Goal: Information Seeking & Learning: Learn about a topic

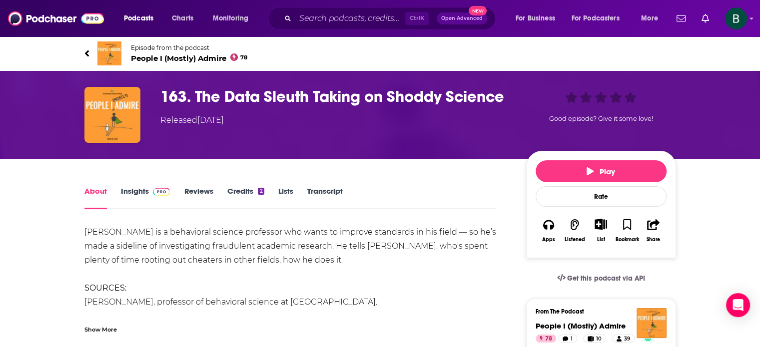
click at [307, 7] on div "Ctrl K Open Advanced New" at bounding box center [391, 18] width 228 height 23
click at [307, 9] on div "Ctrl K Open Advanced New" at bounding box center [382, 18] width 228 height 23
click at [307, 12] on input "Search podcasts, credits, & more..." at bounding box center [350, 18] width 110 height 16
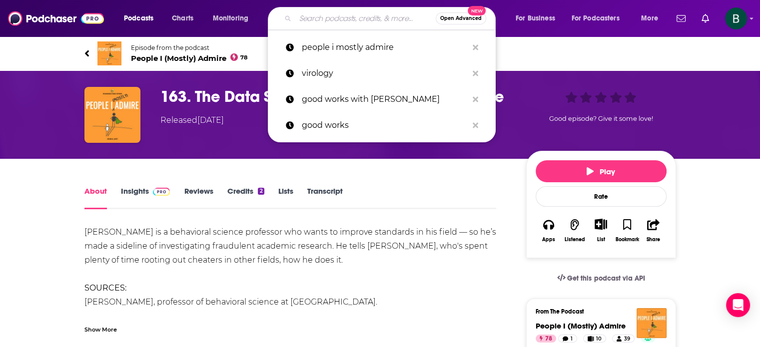
paste input "Coffee in the Clouds"
type input "Coffee in the Clouds"
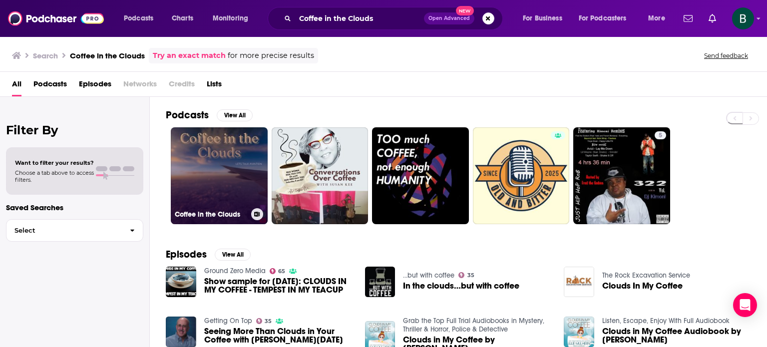
click at [192, 173] on link "Coffee in the Clouds" at bounding box center [219, 175] width 97 height 97
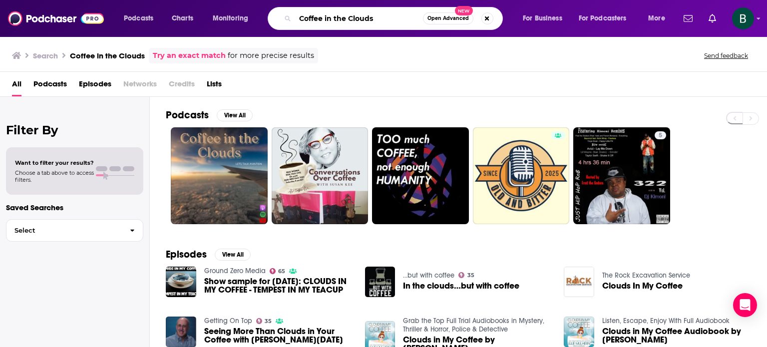
drag, startPoint x: 375, startPoint y: 13, endPoint x: 117, endPoint y: 1, distance: 258.0
click at [117, 1] on div "Podcasts Charts Monitoring Coffee in the Clouds Open Advanced New For Business …" at bounding box center [383, 18] width 767 height 37
paste input "Small Business Edge"
type input "Small Business Edge"
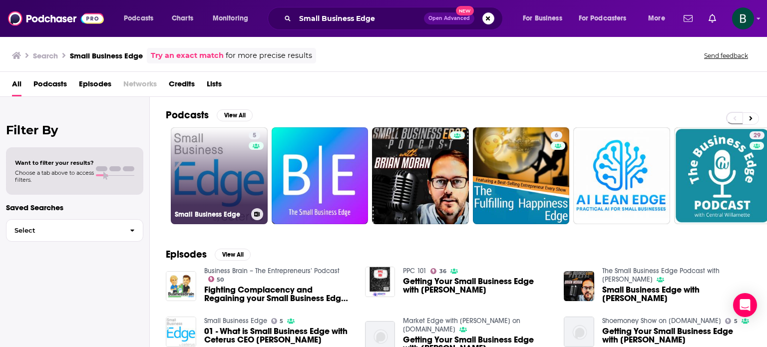
click at [203, 171] on link "5 Small Business Edge" at bounding box center [219, 175] width 97 height 97
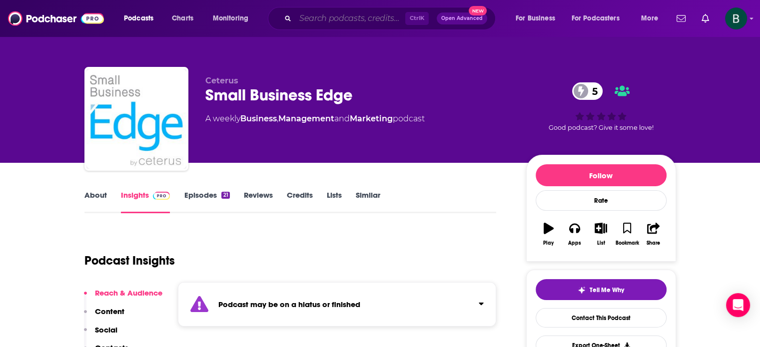
click at [320, 21] on input "Search podcasts, credits, & more..." at bounding box center [350, 18] width 110 height 16
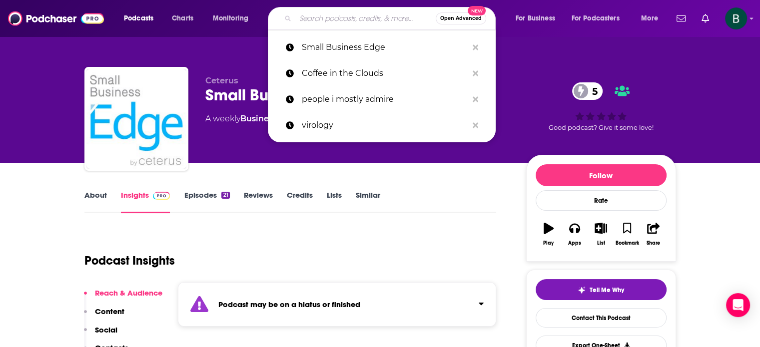
paste input "Secrets of Success"
type input "Secrets of Success"
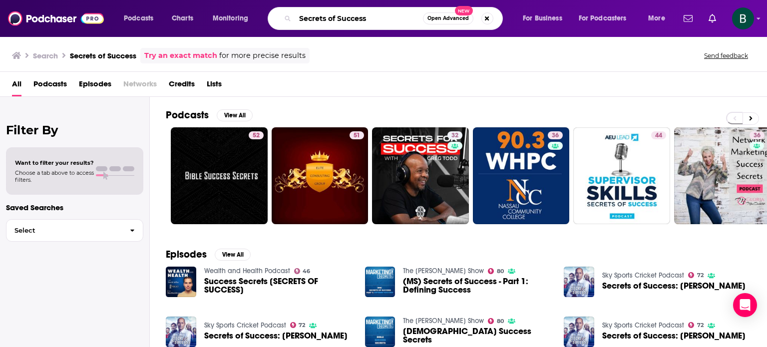
drag, startPoint x: 381, startPoint y: 16, endPoint x: 210, endPoint y: 2, distance: 171.4
click at [210, 2] on div "Podcasts Charts Monitoring Secrets of Success Open Advanced New For Business Fo…" at bounding box center [383, 18] width 767 height 37
paste input "The Big Self Podcast"
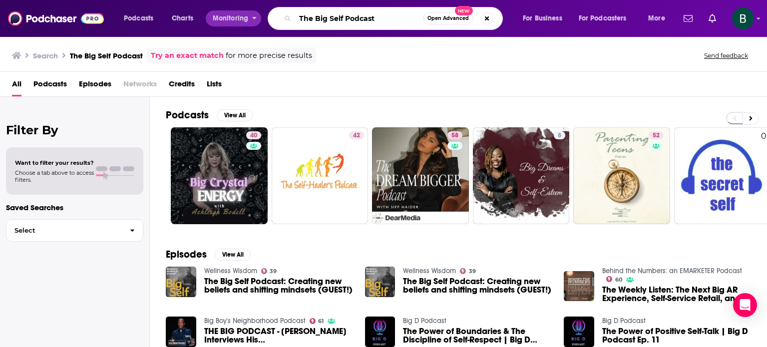
drag, startPoint x: 386, startPoint y: 15, endPoint x: 54, endPoint y: 4, distance: 331.8
click at [54, 4] on div "Podcasts Charts Monitoring The Big Self Podcast Open Advanced New For Business …" at bounding box center [383, 18] width 767 height 37
paste input "Money Life Show"
type input "The Money Life Show"
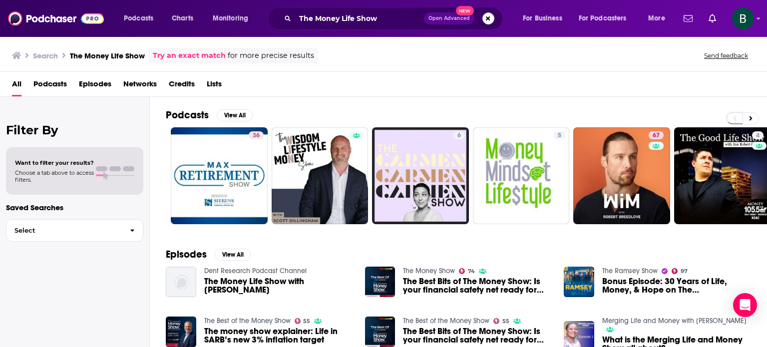
click at [226, 283] on span "The Money Life Show with [PERSON_NAME]" at bounding box center [278, 285] width 149 height 17
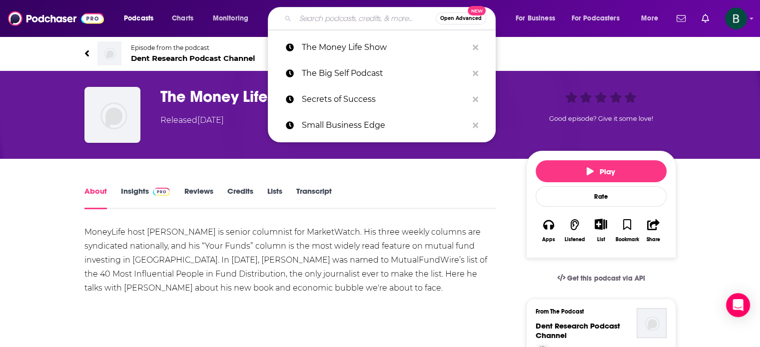
click at [337, 20] on input "Search podcasts, credits, & more..." at bounding box center [365, 18] width 140 height 16
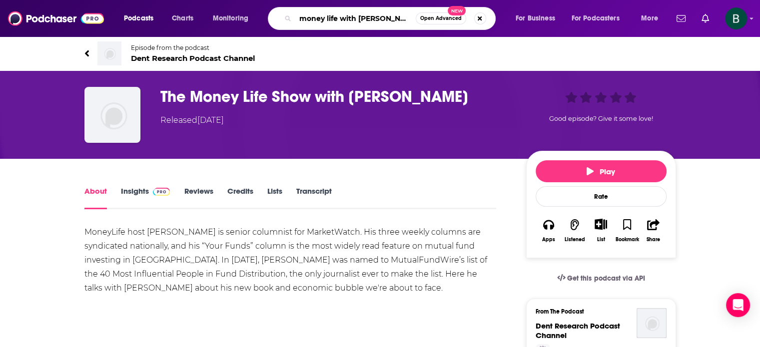
type input "money life with [PERSON_NAME]"
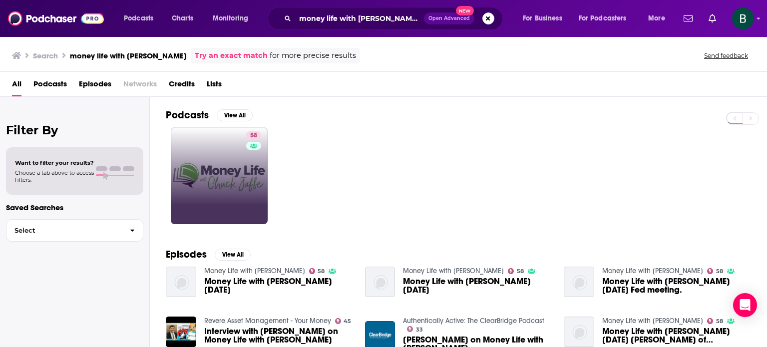
click at [234, 151] on link "58" at bounding box center [219, 175] width 97 height 97
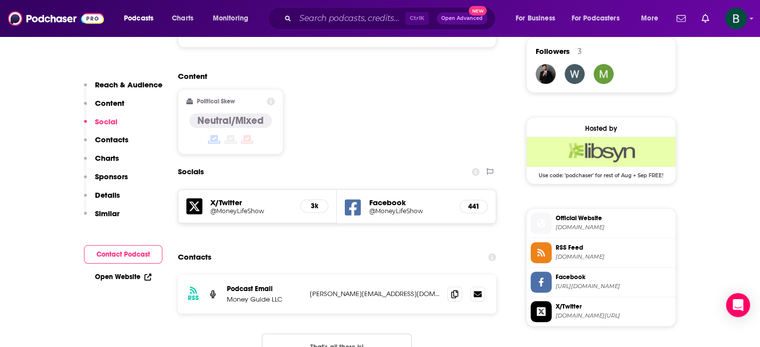
scroll to position [749, 0]
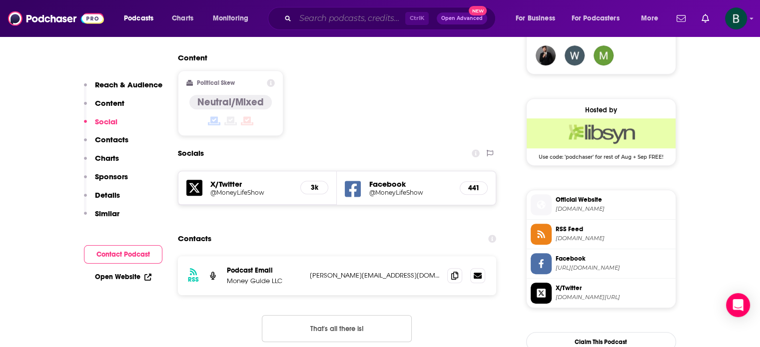
click at [369, 23] on input "Search podcasts, credits, & more..." at bounding box center [350, 18] width 110 height 16
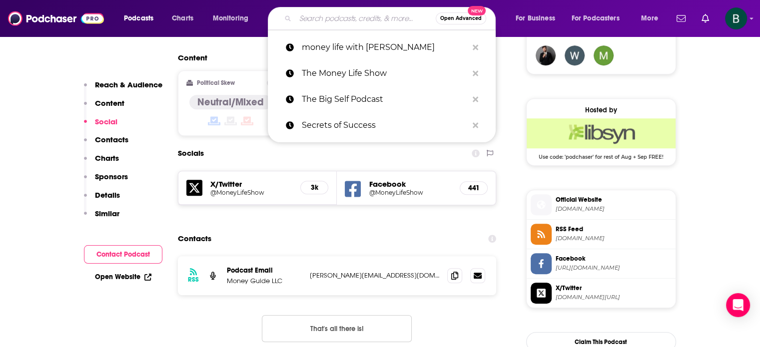
paste input "The Innovation Show"
type input "The Innovation Show"
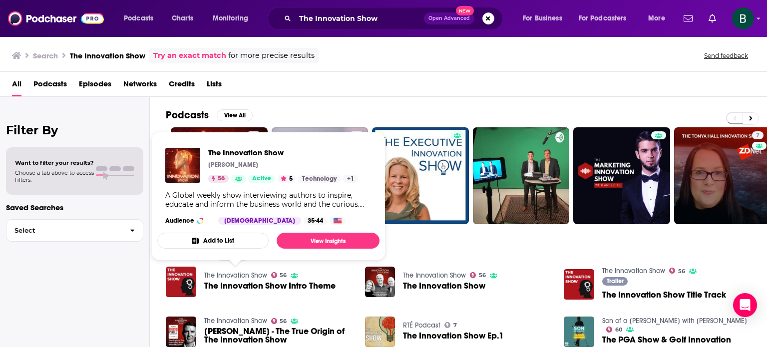
click at [243, 275] on link "The Innovation Show" at bounding box center [235, 275] width 63 height 8
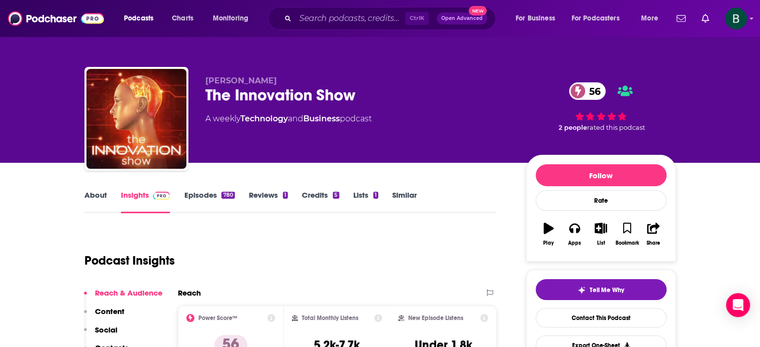
click at [104, 198] on link "About" at bounding box center [95, 201] width 22 height 23
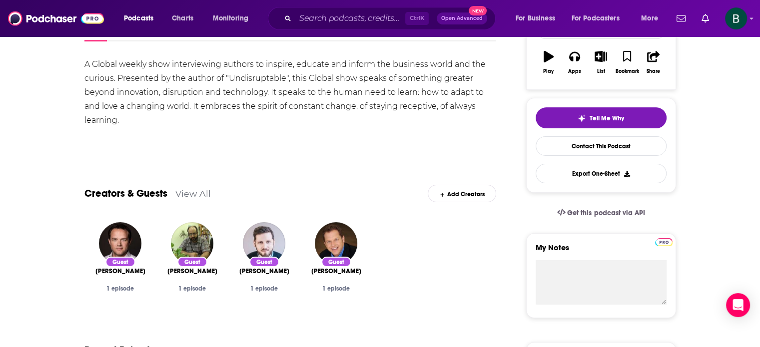
scroll to position [83, 0]
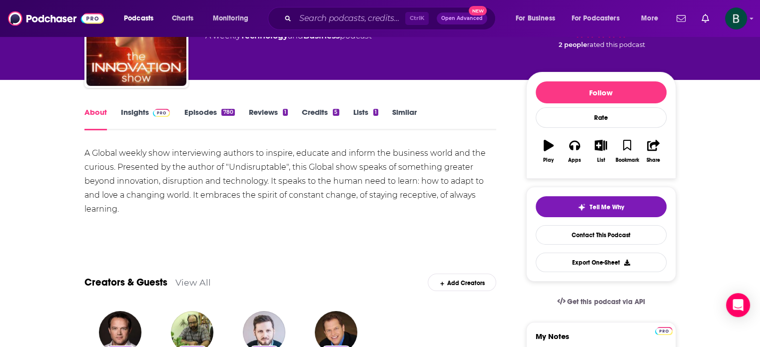
click at [139, 113] on link "Insights" at bounding box center [145, 118] width 49 height 23
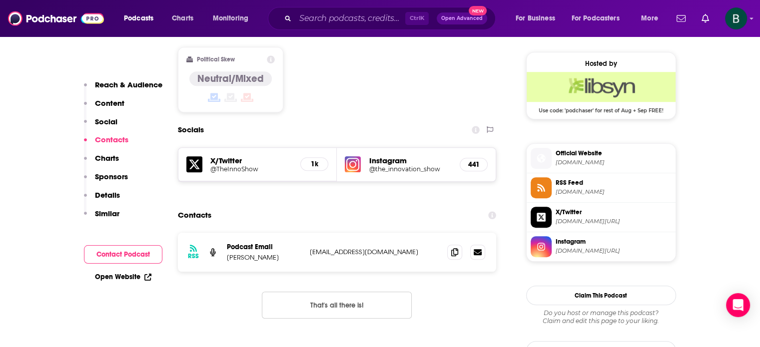
scroll to position [833, 0]
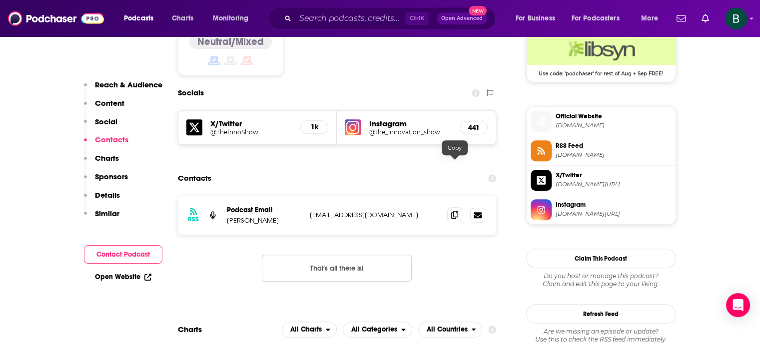
click at [458, 207] on span at bounding box center [454, 214] width 15 height 15
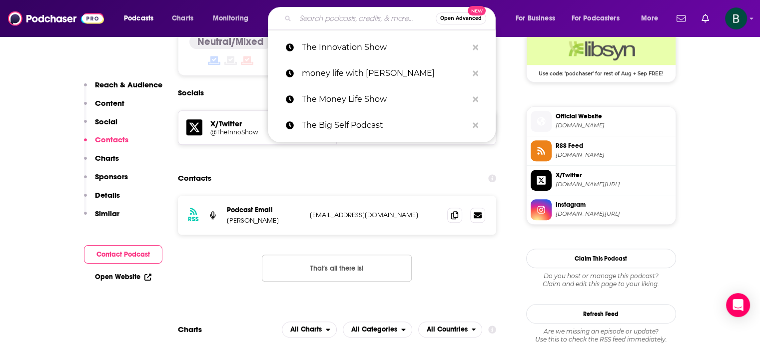
click at [325, 19] on input "Search podcasts, credits, & more..." at bounding box center [365, 18] width 140 height 16
paste input "The Capital Club Podcast"
type input "The Capital Club Podcast"
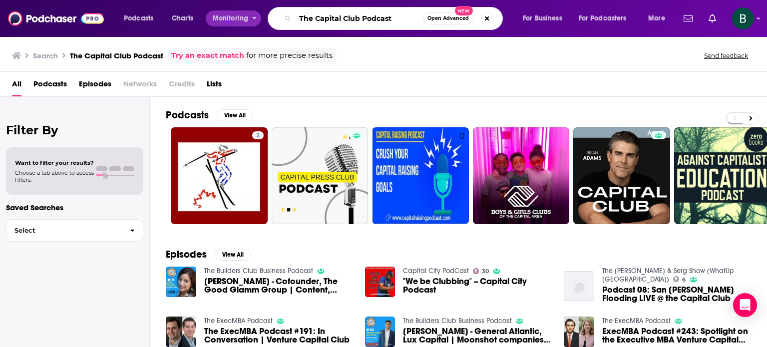
drag, startPoint x: 314, startPoint y: 17, endPoint x: 211, endPoint y: 17, distance: 102.9
click at [211, 17] on div "Podcasts Charts Monitoring The Capital Club Podcast Open Advanced New For Busin…" at bounding box center [396, 18] width 558 height 23
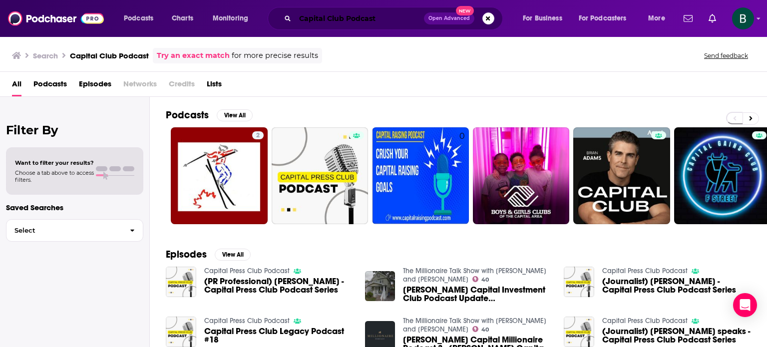
drag, startPoint x: 385, startPoint y: 14, endPoint x: 40, endPoint y: 3, distance: 344.3
click at [40, 3] on div "Podcasts Charts Monitoring Capital Club Podcast Open Advanced New For Business …" at bounding box center [383, 18] width 767 height 37
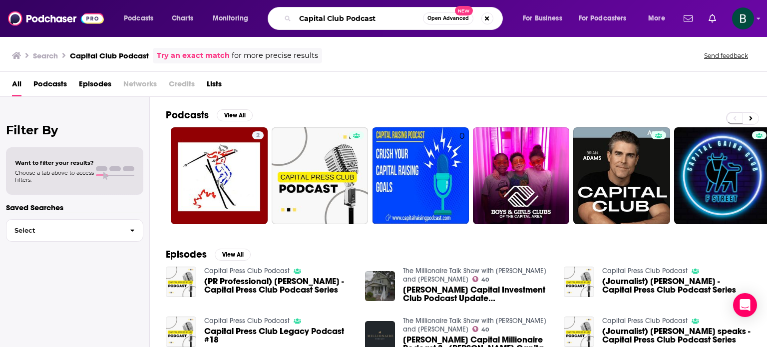
paste input "Disruptive Voice"
type input "Disruptive Voice"
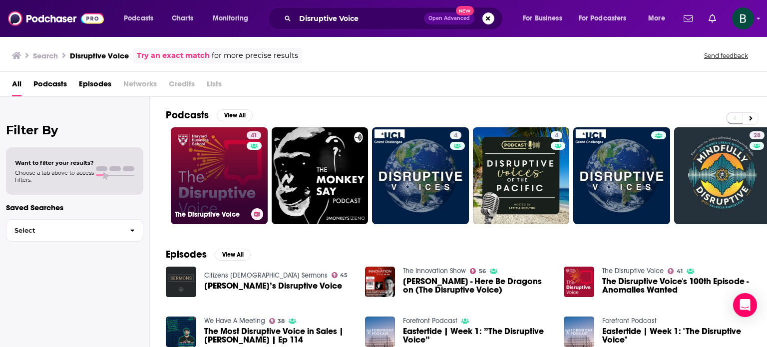
click at [223, 191] on link "41 The Disruptive Voice" at bounding box center [219, 175] width 97 height 97
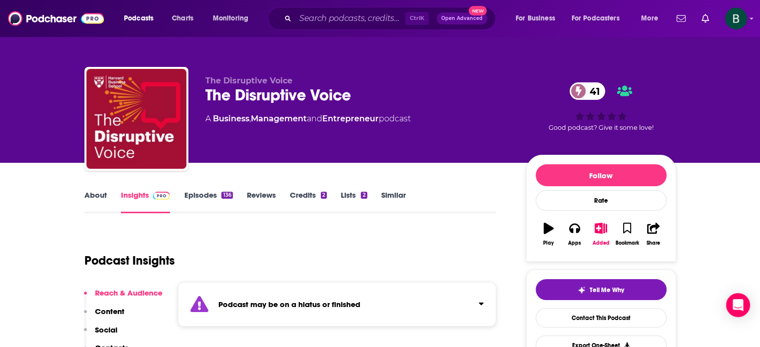
click at [294, 15] on div "Ctrl K Open Advanced New" at bounding box center [382, 18] width 228 height 23
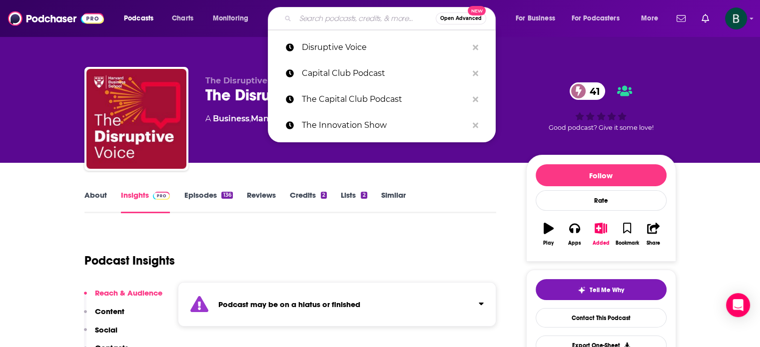
click at [297, 16] on input "Search podcasts, credits, & more..." at bounding box center [365, 18] width 140 height 16
paste input "Everything Thought leadership"
type input "Everything Thought leadership"
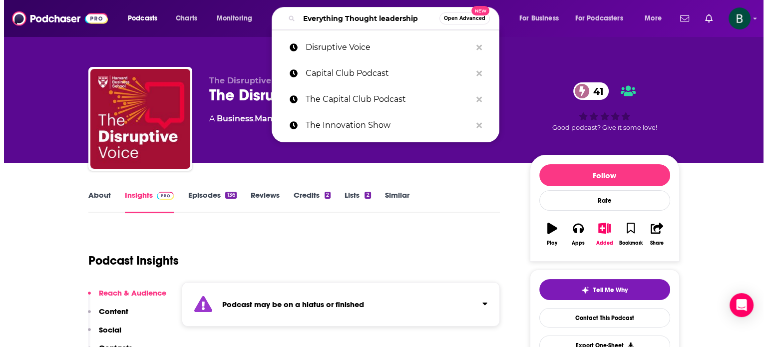
scroll to position [0, 2]
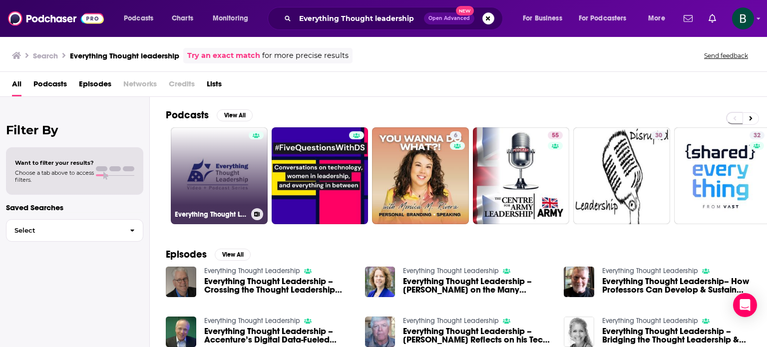
click at [230, 159] on link "Everything Thought Leadership" at bounding box center [219, 175] width 97 height 97
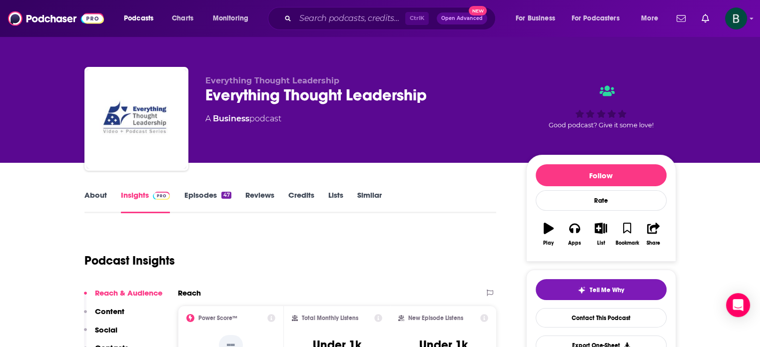
click at [97, 195] on link "About" at bounding box center [95, 201] width 22 height 23
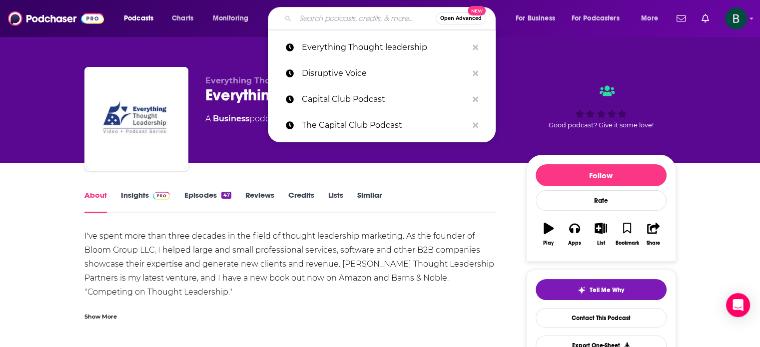
click at [316, 25] on input "Search podcasts, credits, & more..." at bounding box center [365, 18] width 140 height 16
paste input "Harvesting Happiness"
type input "Harvesting Happiness"
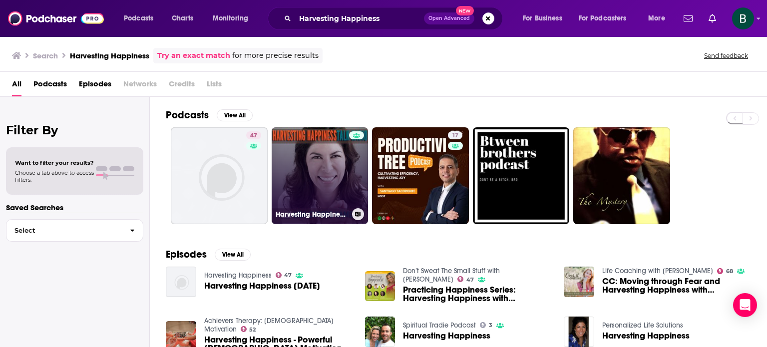
click at [315, 191] on link "Harvesting Happiness Talk Radio" at bounding box center [320, 175] width 97 height 97
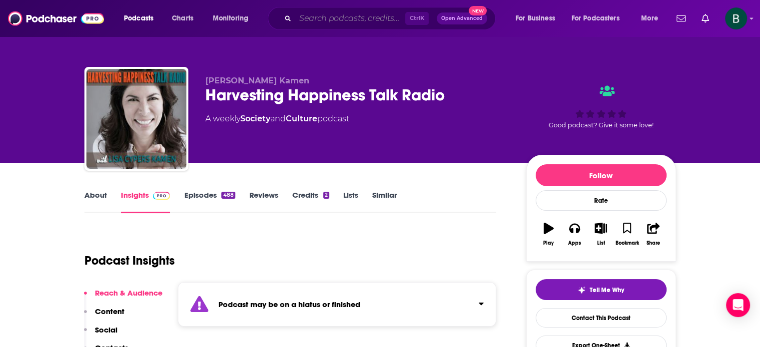
click at [378, 17] on input "Search podcasts, credits, & more..." at bounding box center [350, 18] width 110 height 16
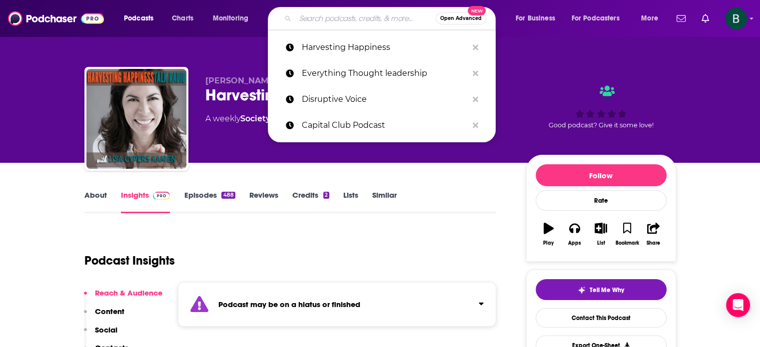
paste input "Bankless"
type input "Bankless"
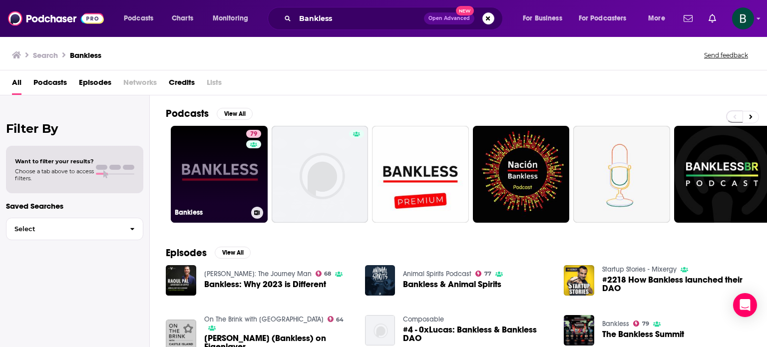
click at [193, 163] on link "79 Bankless" at bounding box center [219, 174] width 97 height 97
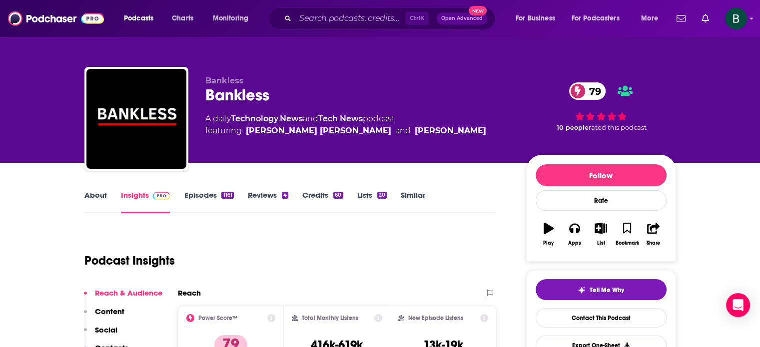
click at [103, 189] on div "About Insights Episodes 1161 Reviews 4 Credits 60 Lists 20 Similar" at bounding box center [290, 201] width 412 height 24
click at [101, 191] on link "About" at bounding box center [95, 201] width 22 height 23
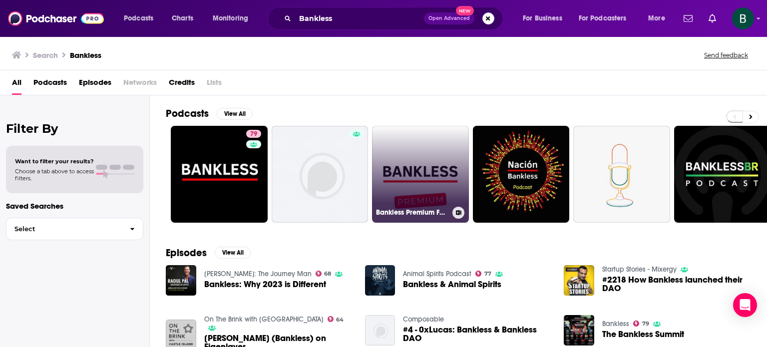
click at [427, 149] on link "Bankless Premium Feed" at bounding box center [420, 174] width 97 height 97
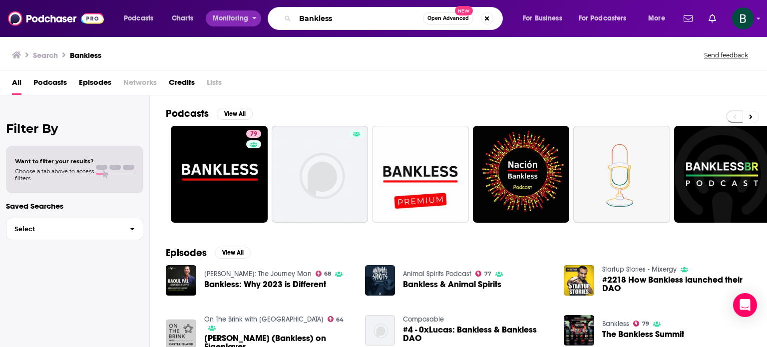
drag, startPoint x: 346, startPoint y: 22, endPoint x: 246, endPoint y: 16, distance: 100.1
click at [246, 16] on div "Podcasts Charts Monitoring Bankless Open Advanced New For Business For Podcaste…" at bounding box center [396, 18] width 558 height 23
paste input "Finding Mastery with [PERSON_NAME]"
type input "Finding Mastery with [PERSON_NAME]"
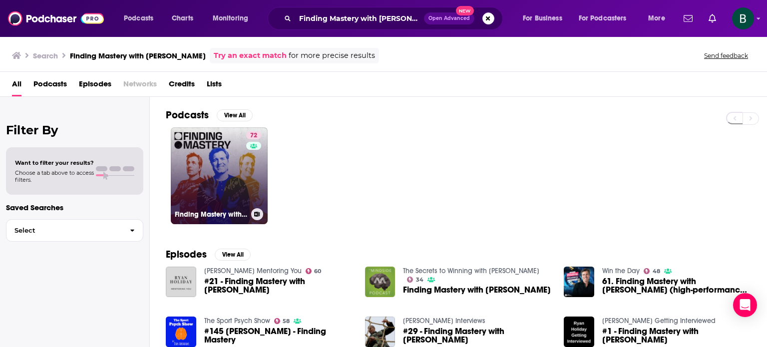
click at [200, 175] on link "72 Finding Mastery with [PERSON_NAME]" at bounding box center [219, 175] width 97 height 97
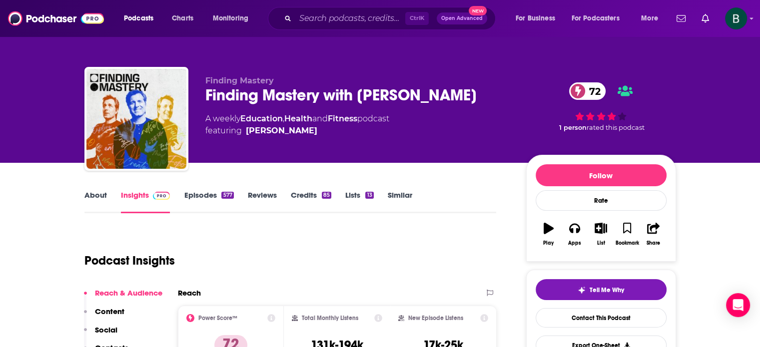
click at [98, 195] on link "About" at bounding box center [95, 201] width 22 height 23
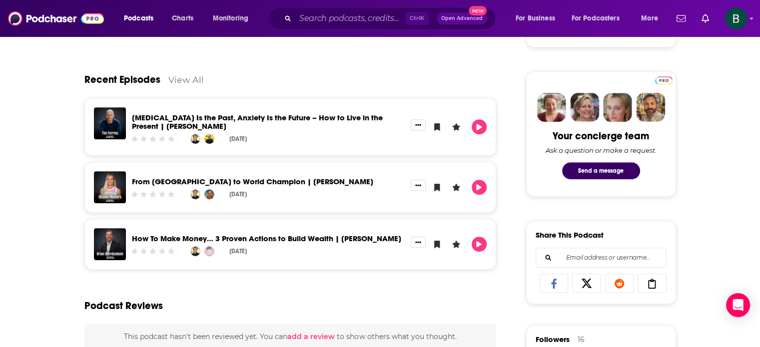
scroll to position [416, 0]
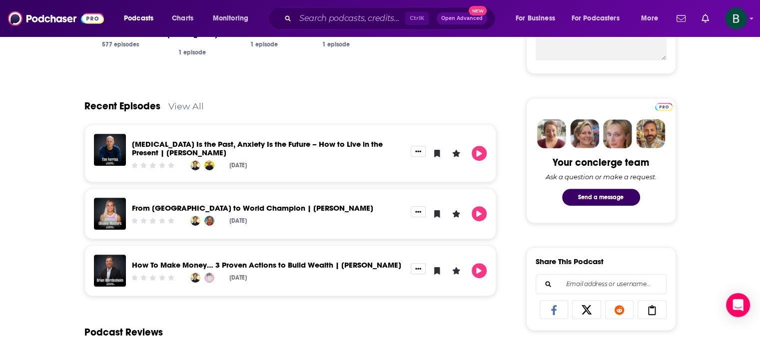
click at [196, 113] on div "Recent Episodes View All" at bounding box center [290, 100] width 412 height 48
click at [196, 111] on link "View All" at bounding box center [185, 106] width 35 height 10
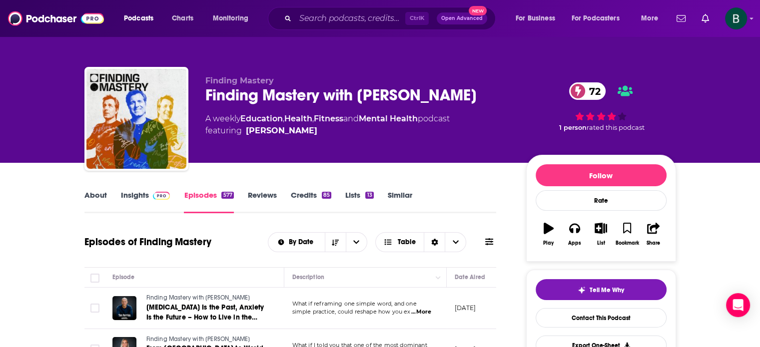
click at [131, 194] on link "Insights" at bounding box center [145, 201] width 49 height 23
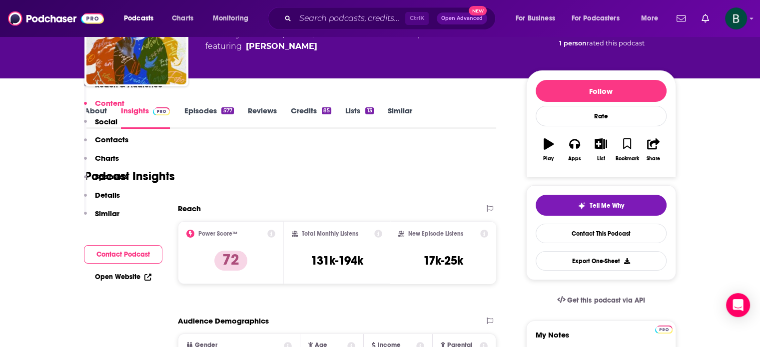
scroll to position [83, 0]
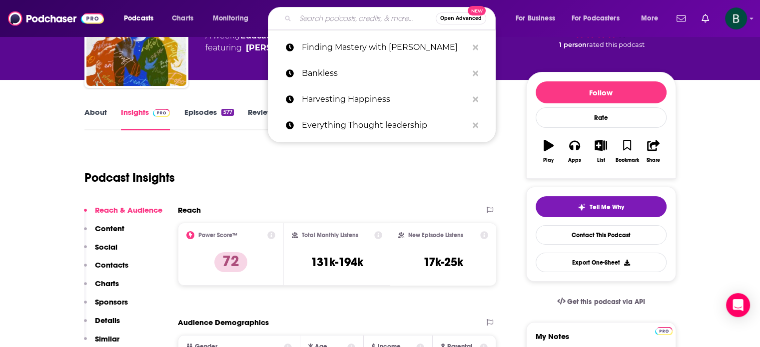
click at [364, 16] on input "Search podcasts, credits, & more..." at bounding box center [365, 18] width 140 height 16
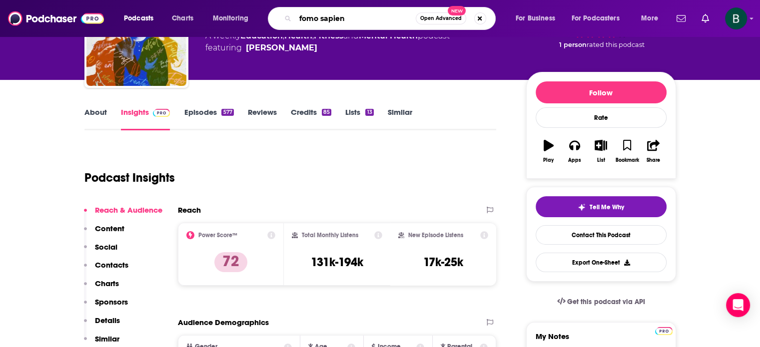
type input "fomo sapiens"
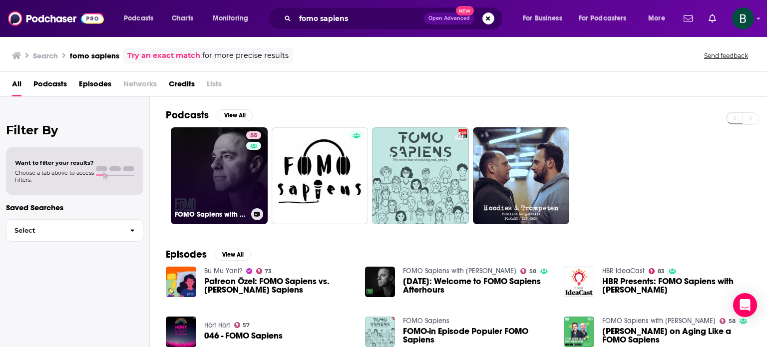
click at [204, 186] on link "58 FOMO Sapiens with [PERSON_NAME]" at bounding box center [219, 175] width 97 height 97
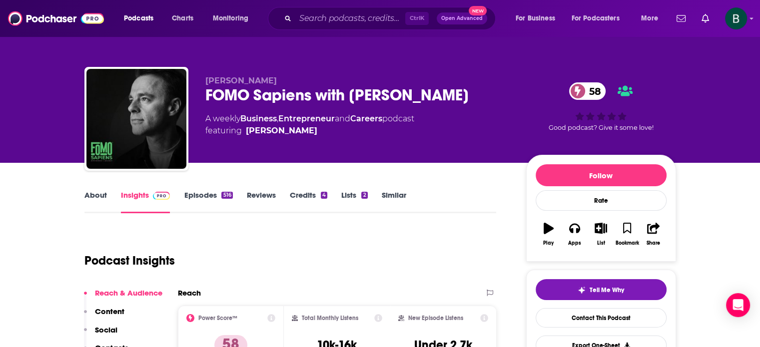
click at [99, 203] on link "About" at bounding box center [95, 201] width 22 height 23
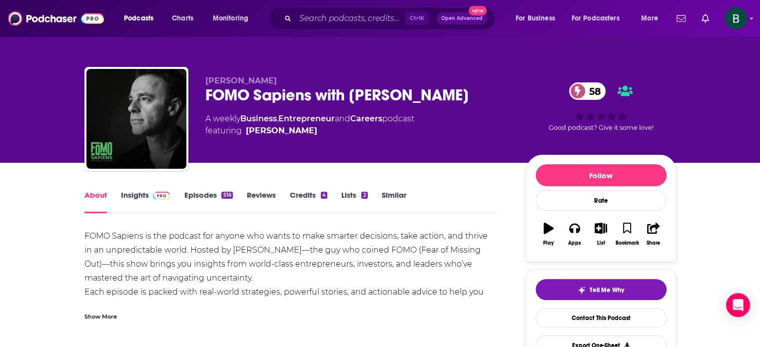
click at [146, 196] on link "Insights" at bounding box center [145, 201] width 49 height 23
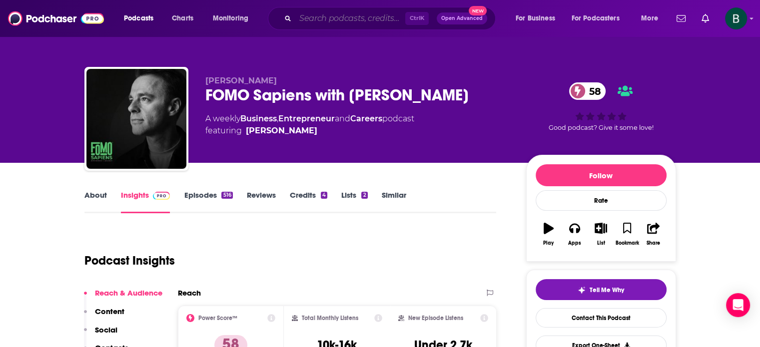
click at [340, 20] on input "Search podcasts, credits, & more..." at bounding box center [350, 18] width 110 height 16
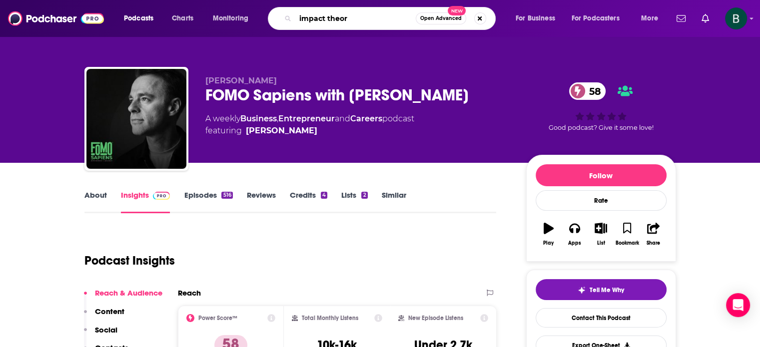
type input "impact theory"
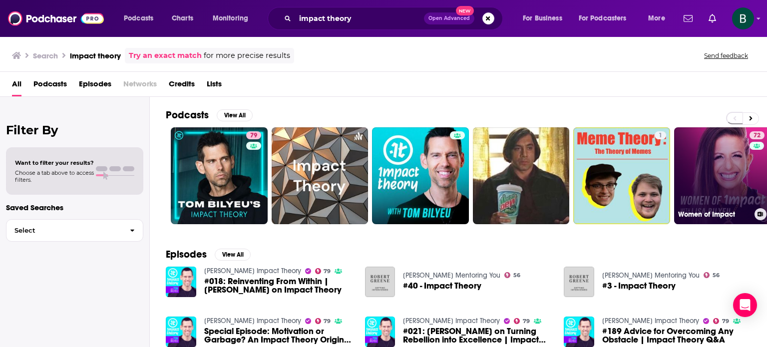
click at [677, 168] on link "72 Women of Impact" at bounding box center [722, 175] width 97 height 97
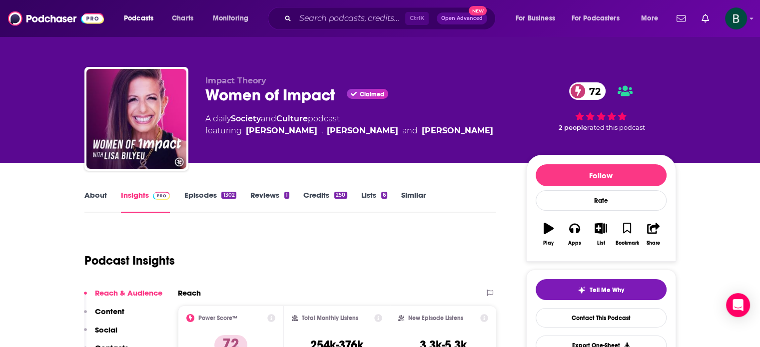
click at [90, 193] on link "About" at bounding box center [95, 201] width 22 height 23
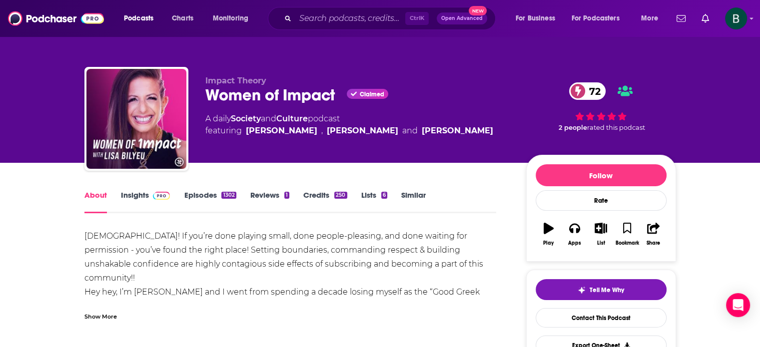
click at [140, 201] on link "Insights" at bounding box center [145, 201] width 49 height 23
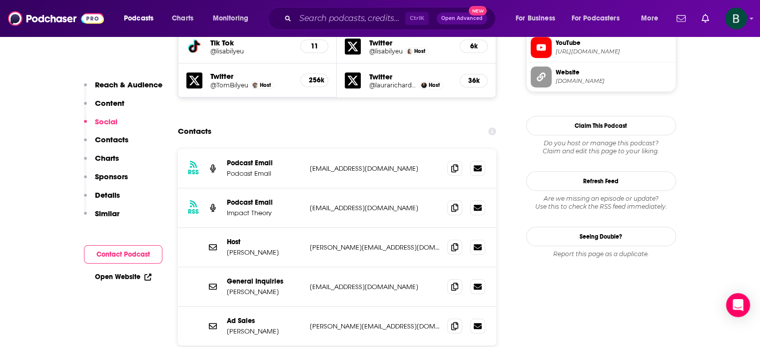
scroll to position [999, 0]
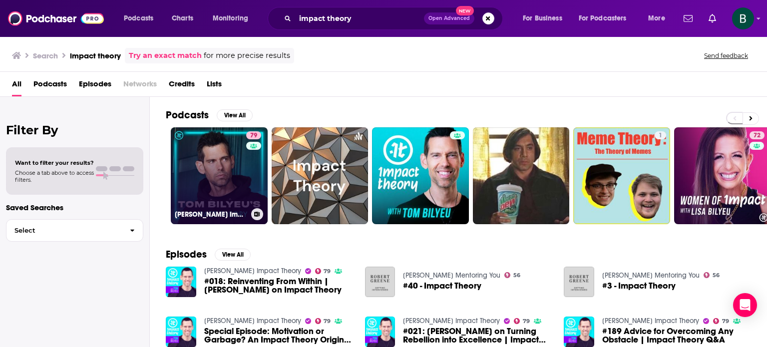
click at [212, 189] on link "79 [PERSON_NAME] Impact Theory" at bounding box center [219, 175] width 97 height 97
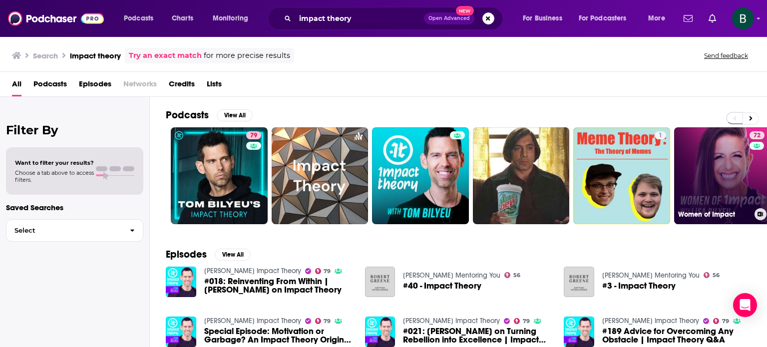
click at [697, 167] on link "72 Women of Impact" at bounding box center [722, 175] width 97 height 97
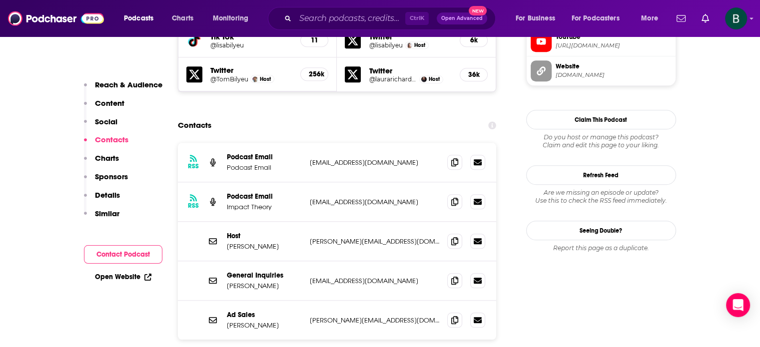
scroll to position [999, 0]
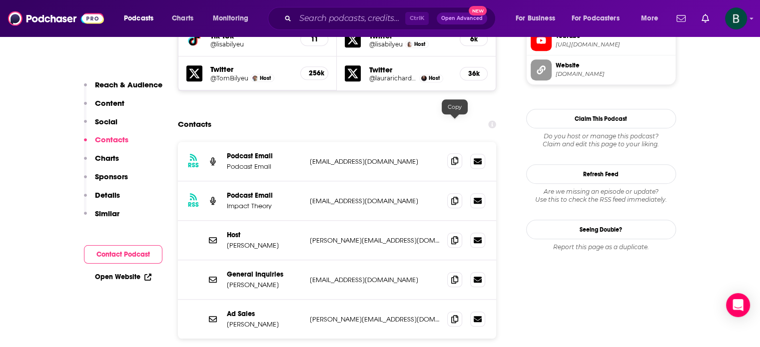
click at [453, 157] on icon at bounding box center [454, 161] width 7 height 8
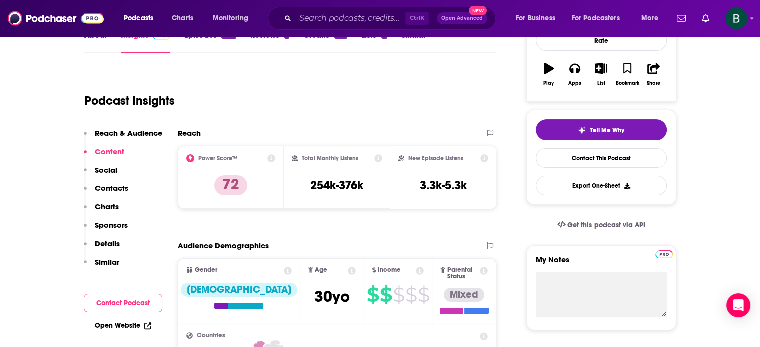
scroll to position [0, 0]
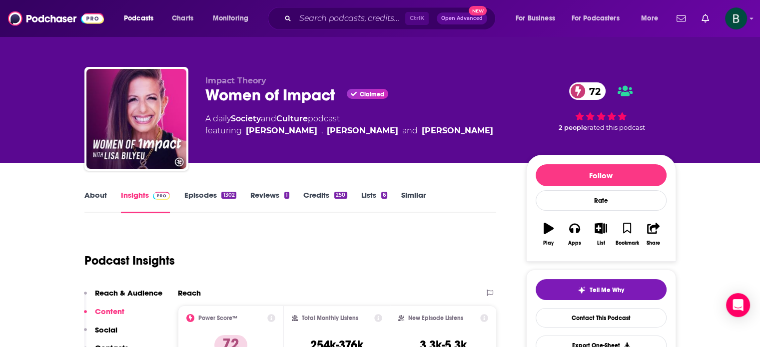
click at [97, 193] on link "About" at bounding box center [95, 201] width 22 height 23
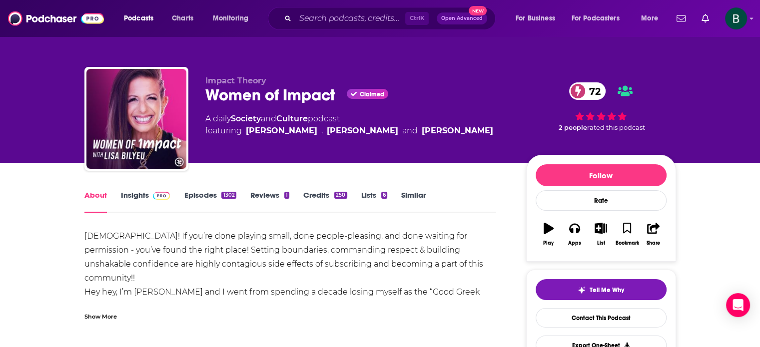
click at [138, 191] on link "Insights" at bounding box center [145, 201] width 49 height 23
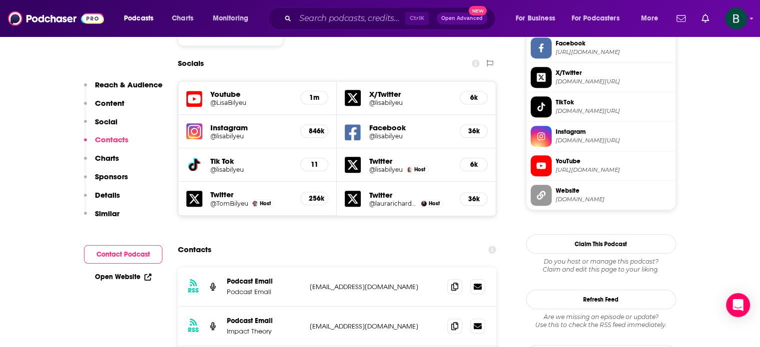
scroll to position [999, 0]
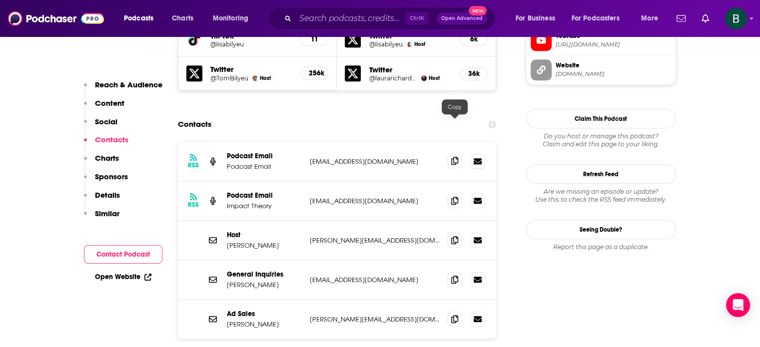
click at [453, 157] on icon at bounding box center [454, 161] width 7 height 8
click at [458, 236] on icon at bounding box center [454, 240] width 7 height 8
drag, startPoint x: 270, startPoint y: 208, endPoint x: 240, endPoint y: 208, distance: 30.5
click at [240, 241] on p "[PERSON_NAME]" at bounding box center [264, 245] width 75 height 8
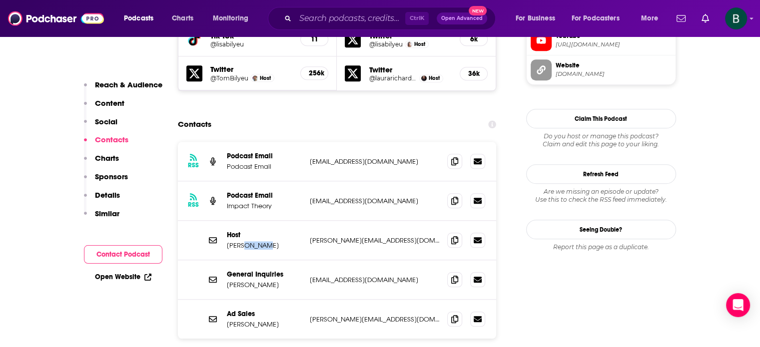
copy p "[PERSON_NAME]"
click at [327, 17] on input "Search podcasts, credits, & more..." at bounding box center [350, 18] width 110 height 16
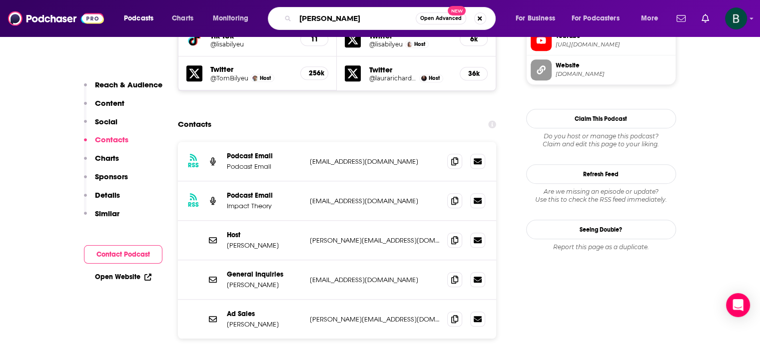
type input "[PERSON_NAME]"
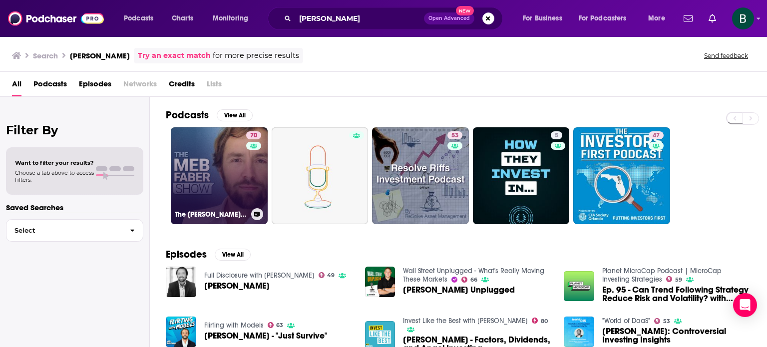
click at [198, 171] on link "70 The [PERSON_NAME] Show - Better Investing" at bounding box center [219, 175] width 97 height 97
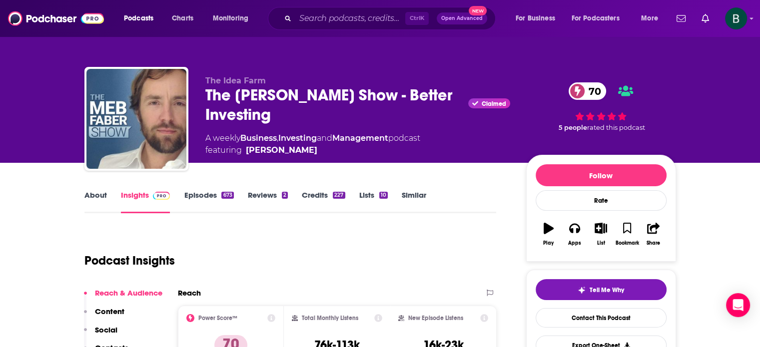
click at [94, 194] on link "About" at bounding box center [95, 201] width 22 height 23
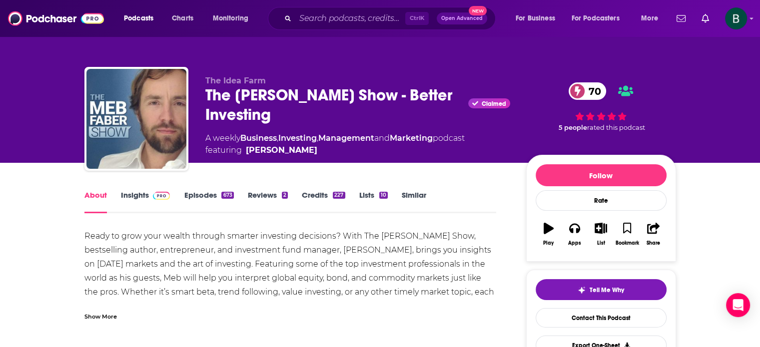
click at [129, 195] on link "Insights" at bounding box center [145, 201] width 49 height 23
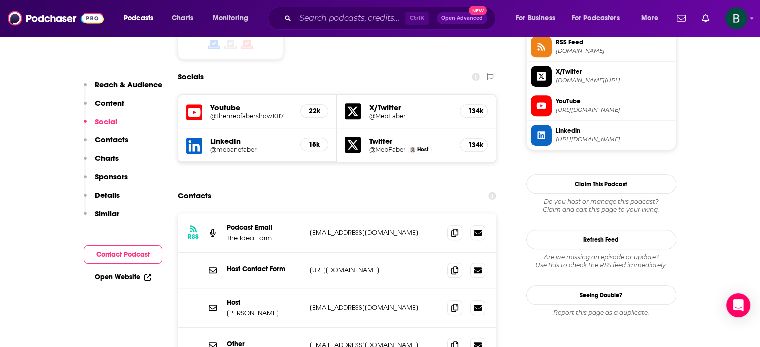
scroll to position [916, 0]
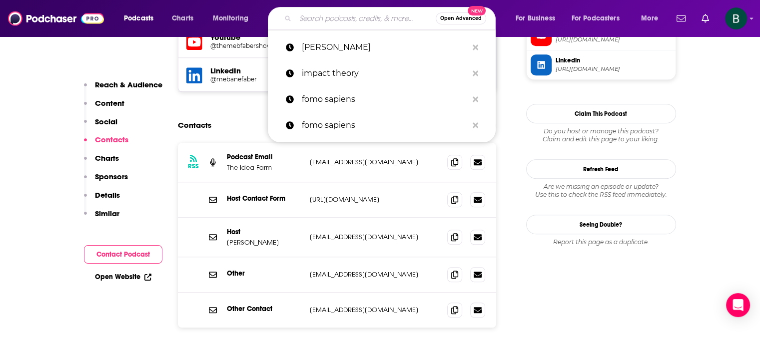
click at [378, 16] on input "Search podcasts, credits, & more..." at bounding box center [365, 18] width 140 height 16
paste input "The ONE Thing"
type input "The ONE Thing"
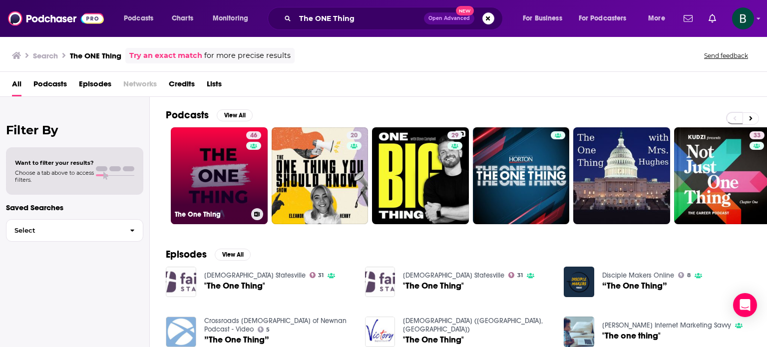
click at [214, 184] on link "46 The One Thing" at bounding box center [219, 175] width 97 height 97
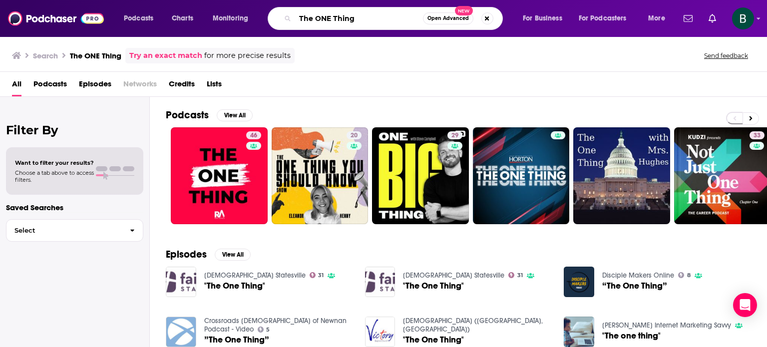
drag, startPoint x: 359, startPoint y: 19, endPoint x: 149, endPoint y: 19, distance: 209.8
click at [149, 19] on div "Podcasts Charts Monitoring The ONE Thing Open Advanced New For Business For Pod…" at bounding box center [396, 18] width 558 height 23
type input "young and profiting"
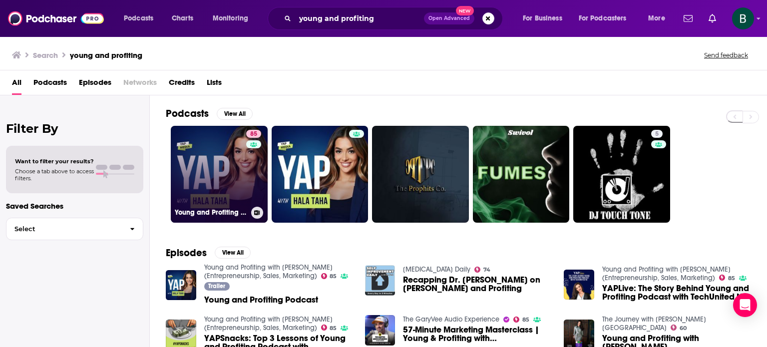
click at [220, 166] on link "85 Young and Profiting with [PERSON_NAME] (Entrepreneurship, Sales, Marketing)" at bounding box center [219, 174] width 97 height 97
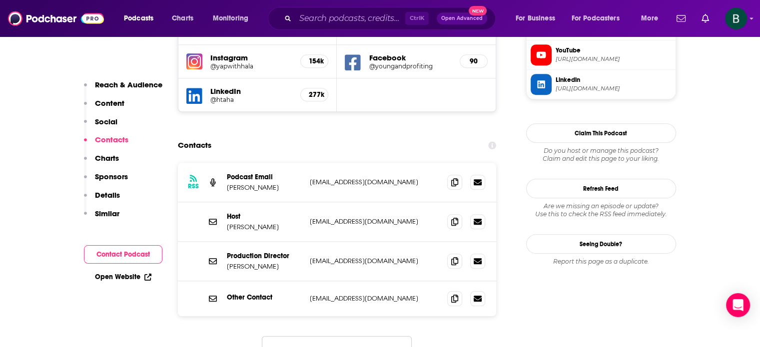
scroll to position [999, 0]
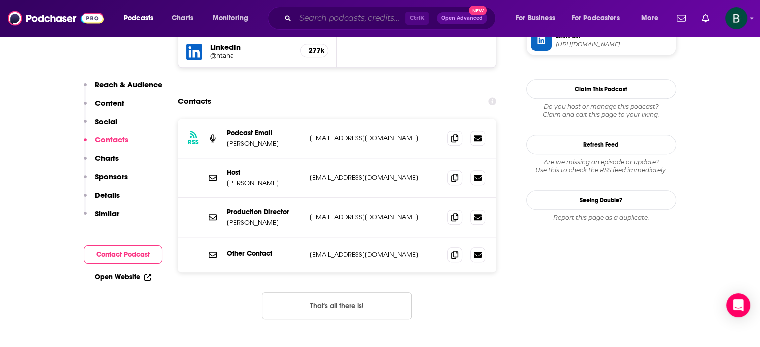
click at [363, 13] on input "Search podcasts, credits, & more..." at bounding box center [350, 18] width 110 height 16
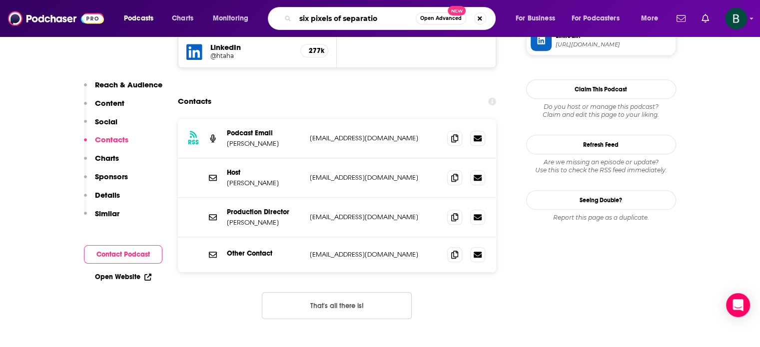
type input "six pixels of separation"
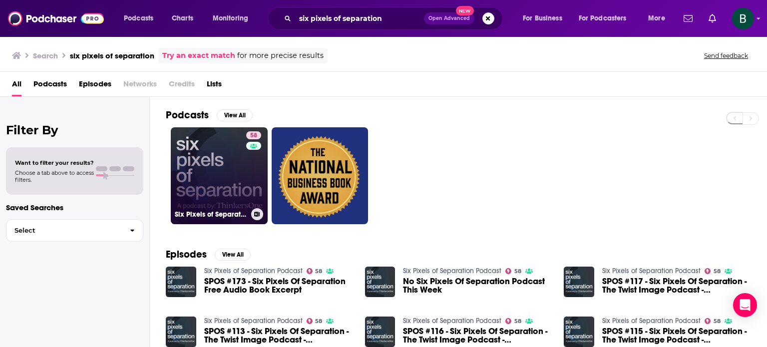
click at [207, 173] on link "58 Six Pixels of Separation Podcast" at bounding box center [219, 175] width 97 height 97
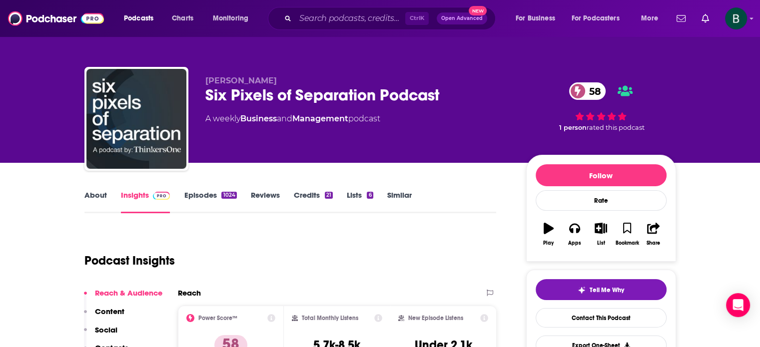
click at [90, 198] on link "About" at bounding box center [95, 201] width 22 height 23
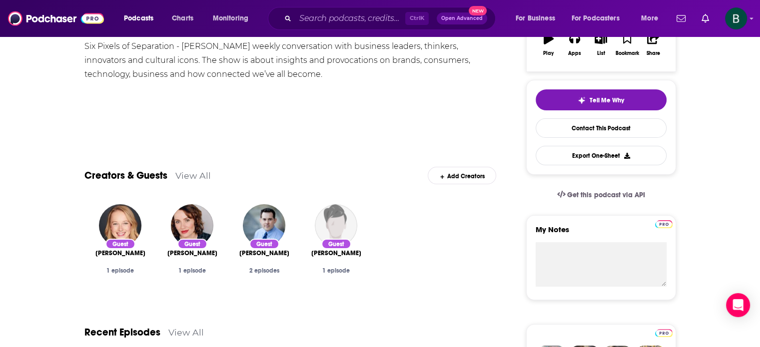
scroll to position [250, 0]
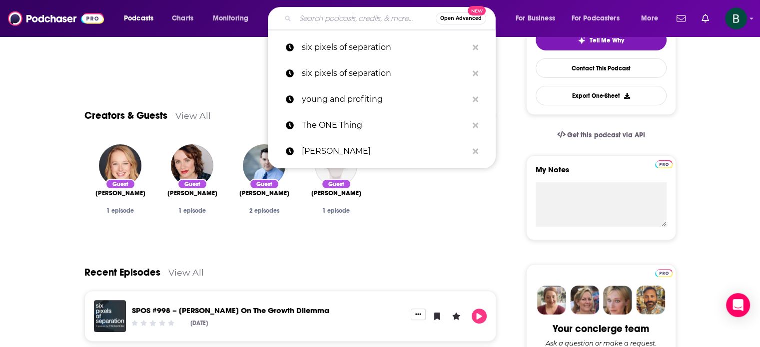
click at [390, 15] on input "Search podcasts, credits, & more..." at bounding box center [365, 18] width 140 height 16
paste input "Above the Business"
type input "Above the Business"
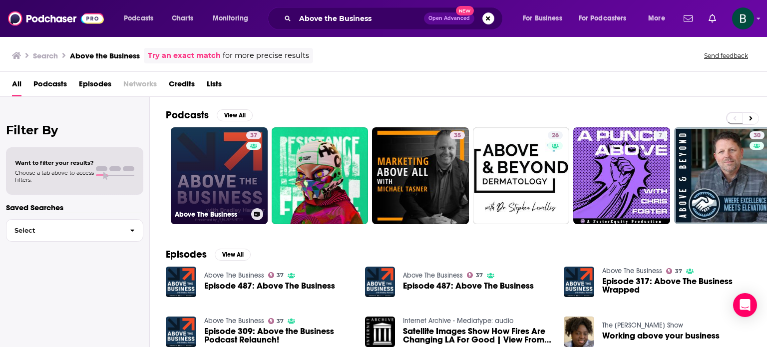
click at [223, 184] on link "37 Above The Business" at bounding box center [219, 175] width 97 height 97
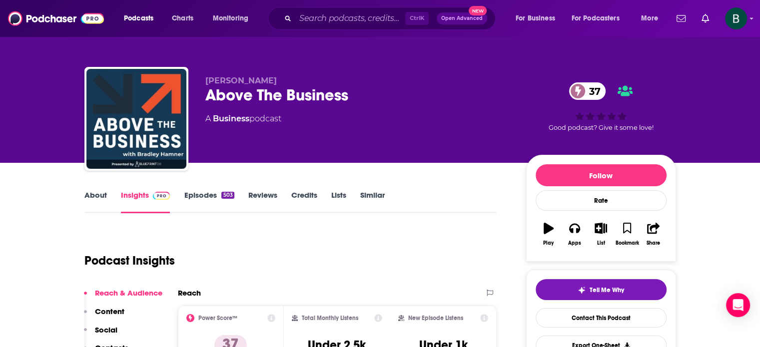
click at [96, 198] on link "About" at bounding box center [95, 201] width 22 height 23
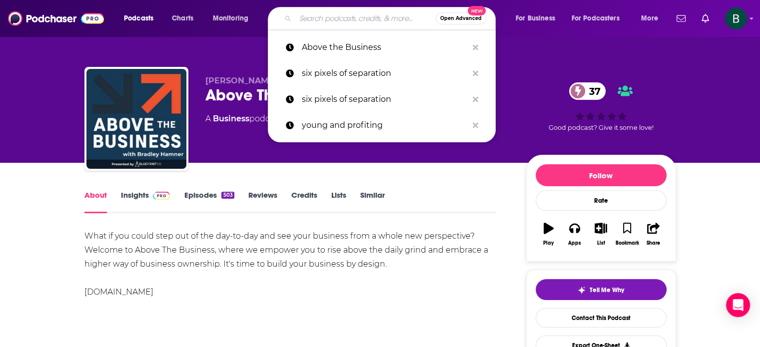
click at [352, 17] on input "Search podcasts, credits, & more..." at bounding box center [365, 18] width 140 height 16
paste input "The Made Leader"
type input "The Made Leader"
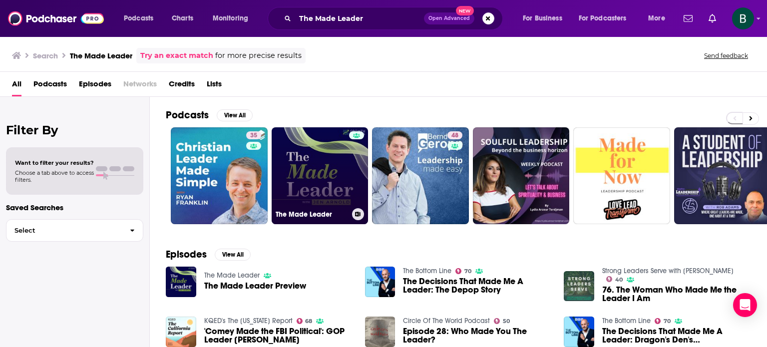
click at [304, 157] on link "The Made Leader" at bounding box center [320, 175] width 97 height 97
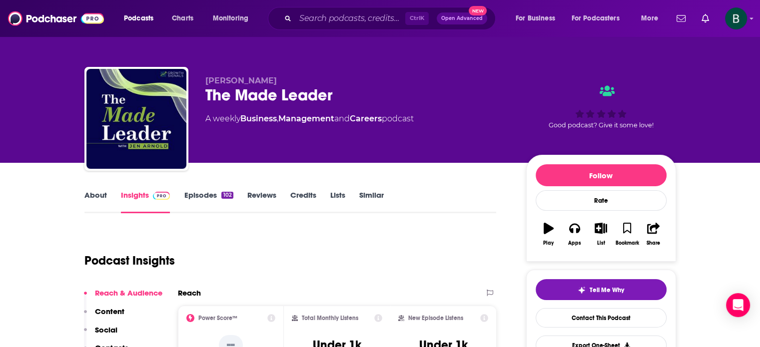
click at [94, 197] on link "About" at bounding box center [95, 201] width 22 height 23
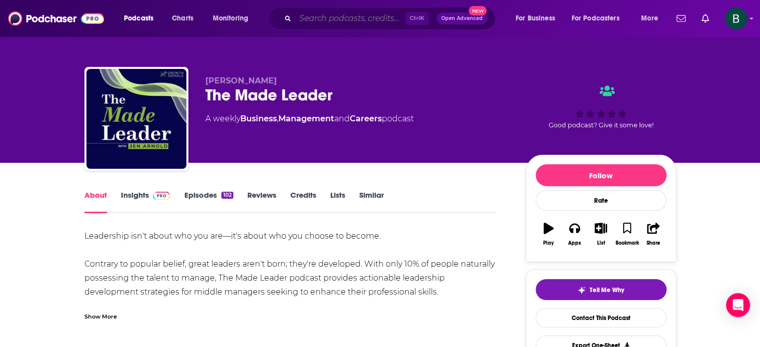
click at [334, 19] on input "Search podcasts, credits, & more..." at bounding box center [350, 18] width 110 height 16
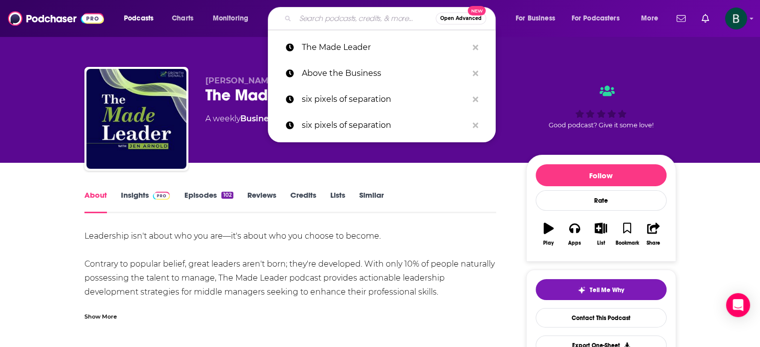
paste input "Rooted & Unwavering"
type input "Rooted & Unwavering"
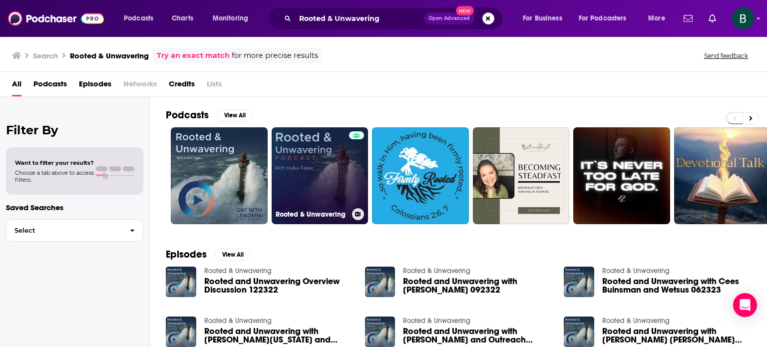
click at [318, 163] on link "Rooted & Unwavering" at bounding box center [320, 175] width 97 height 97
